Goal: Find specific page/section: Find specific page/section

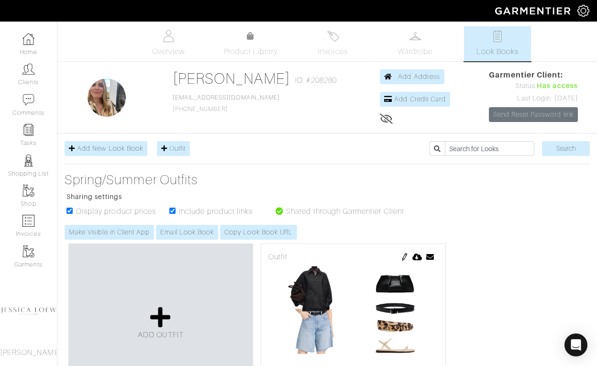
click at [182, 84] on link "[PERSON_NAME]" at bounding box center [232, 78] width 118 height 17
